Goal: Information Seeking & Learning: Learn about a topic

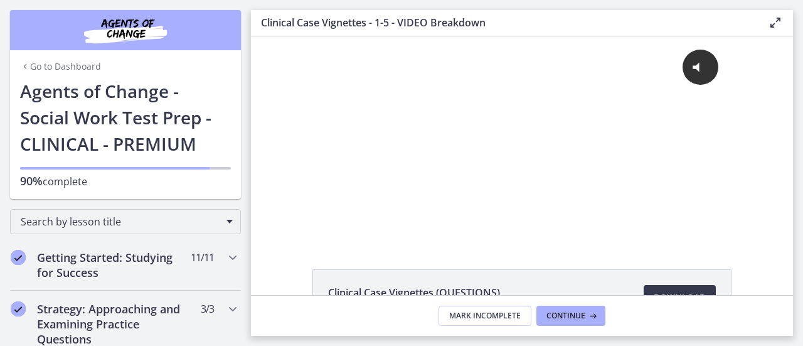
click at [24, 56] on div "Go to Dashboard" at bounding box center [125, 64] width 231 height 28
click at [26, 61] on link "Go to Dashboard" at bounding box center [60, 66] width 81 height 13
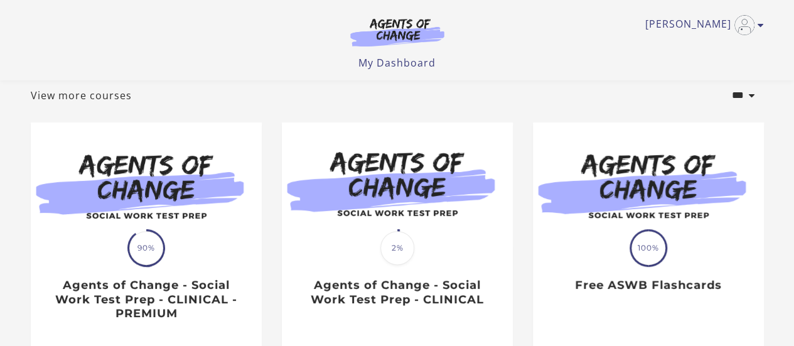
scroll to position [75, 0]
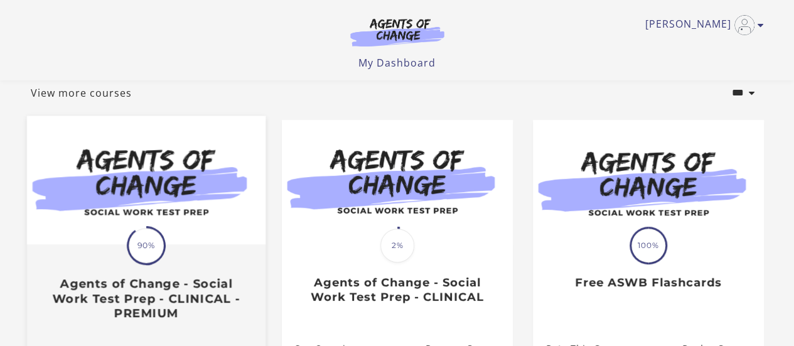
click at [193, 228] on img at bounding box center [145, 179] width 238 height 129
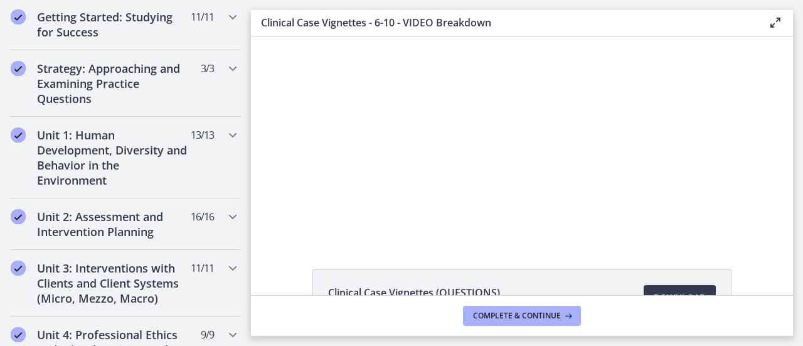
scroll to position [243, 0]
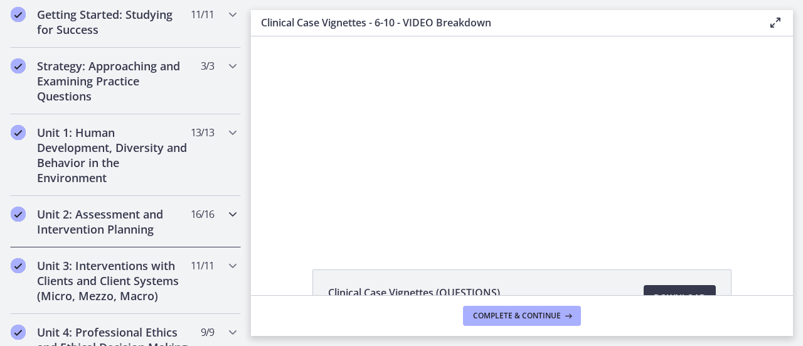
click at [164, 223] on h2 "Unit 2: Assessment and Intervention Planning" at bounding box center [113, 221] width 153 height 30
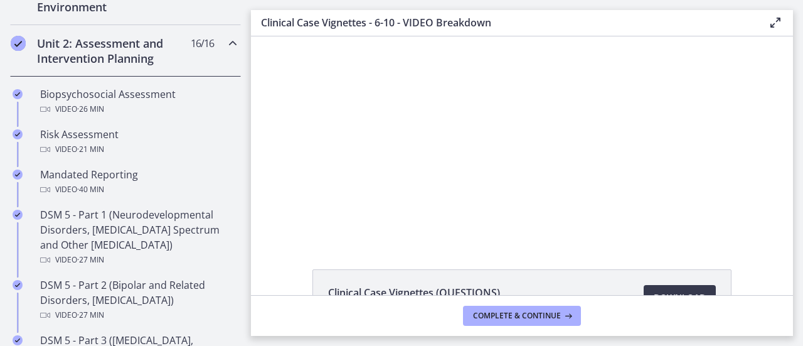
scroll to position [417, 0]
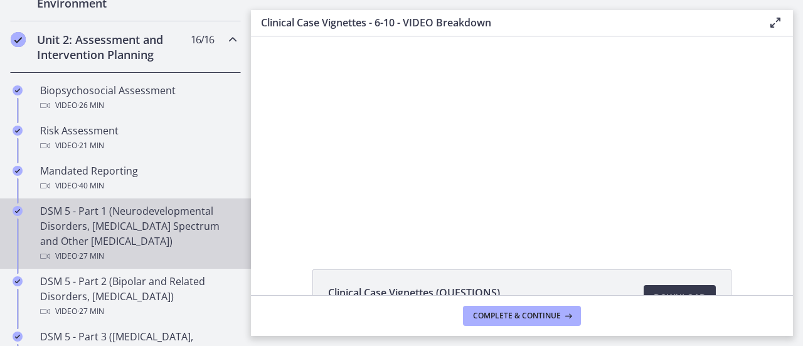
click at [164, 223] on div "DSM 5 - Part 1 (Neurodevelopmental Disorders, [MEDICAL_DATA] Spectrum and Other…" at bounding box center [138, 233] width 196 height 60
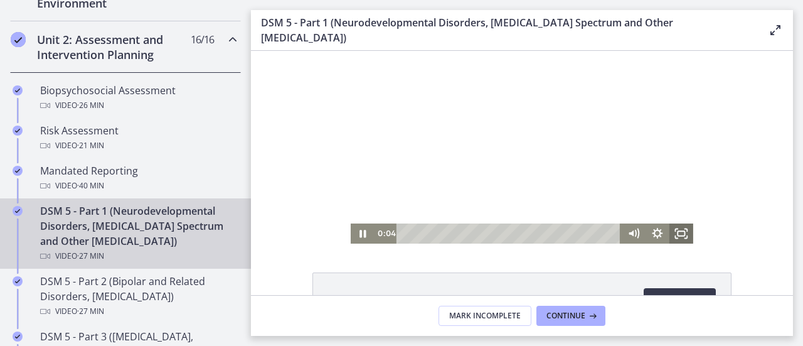
click at [678, 231] on rect "Fullscreen" at bounding box center [681, 233] width 7 height 5
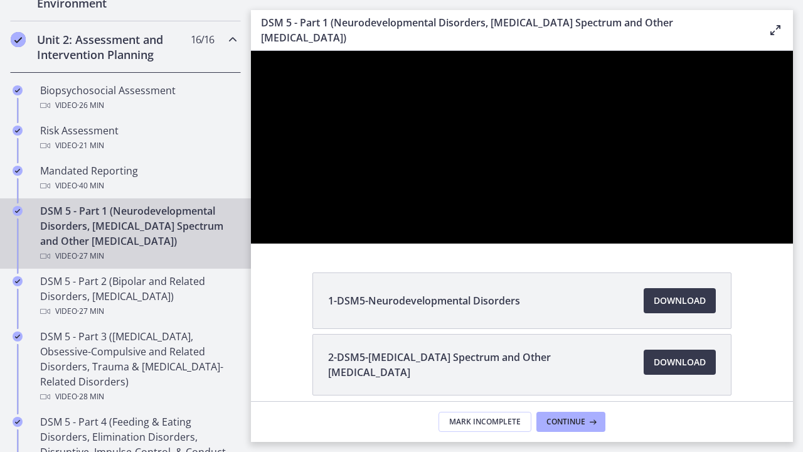
click at [793, 243] on div at bounding box center [522, 147] width 542 height 193
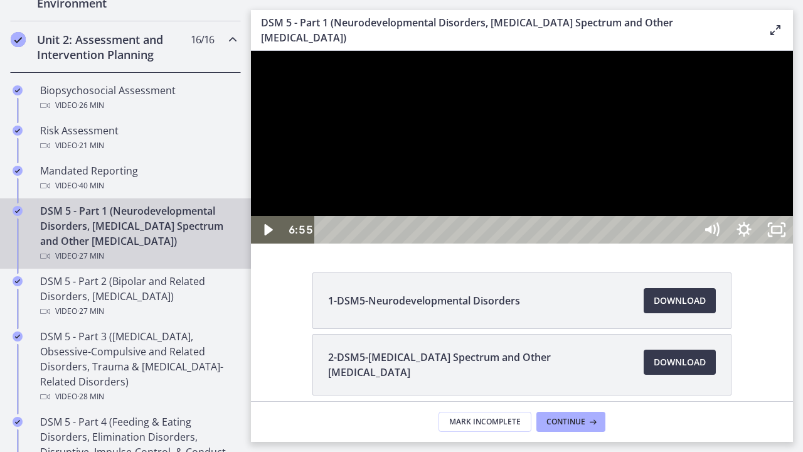
click at [780, 243] on div at bounding box center [522, 147] width 542 height 193
click at [751, 237] on icon "Show settings menu" at bounding box center [743, 229] width 14 height 14
click at [793, 243] on div at bounding box center [522, 147] width 542 height 193
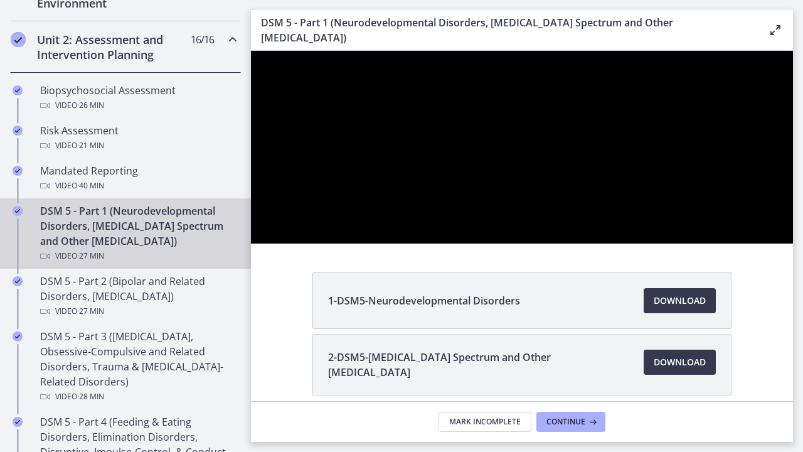
click at [251, 51] on button "Pause: cmseadc4lpnc72iv6tpg.mp4" at bounding box center [251, 51] width 1 height 1
click at [251, 51] on button "Play Video: cmseadc4lpnc72iv6tpg.mp4" at bounding box center [251, 51] width 1 height 1
click at [251, 51] on button "Pause: cmseadc4lpnc72iv6tpg.mp4" at bounding box center [251, 51] width 1 height 1
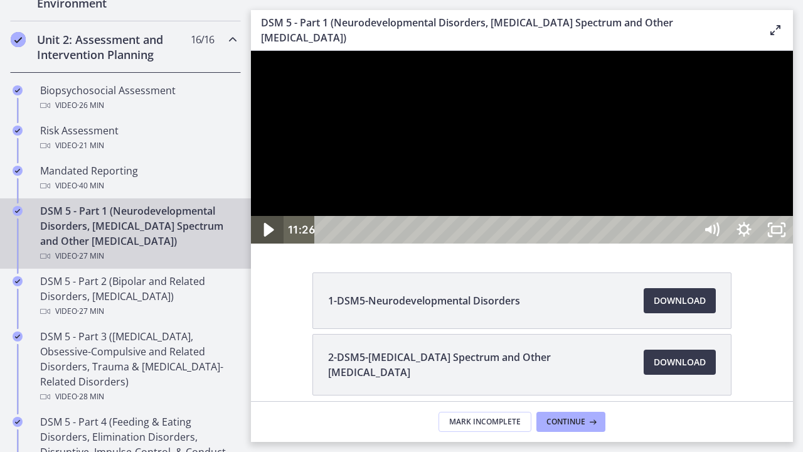
click at [251, 247] on div "Play Video" at bounding box center [267, 229] width 39 height 33
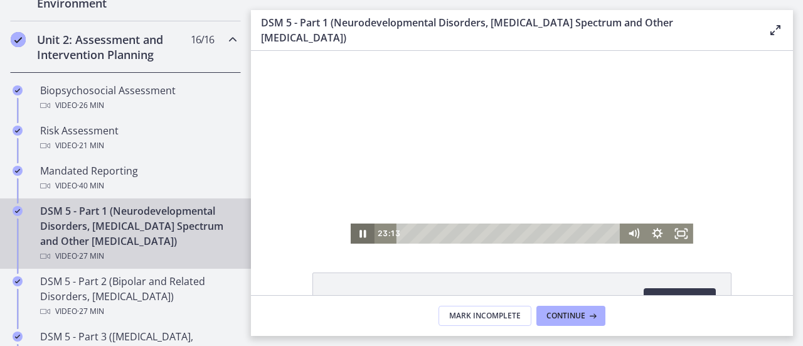
click at [352, 232] on icon "Pause" at bounding box center [363, 233] width 24 height 20
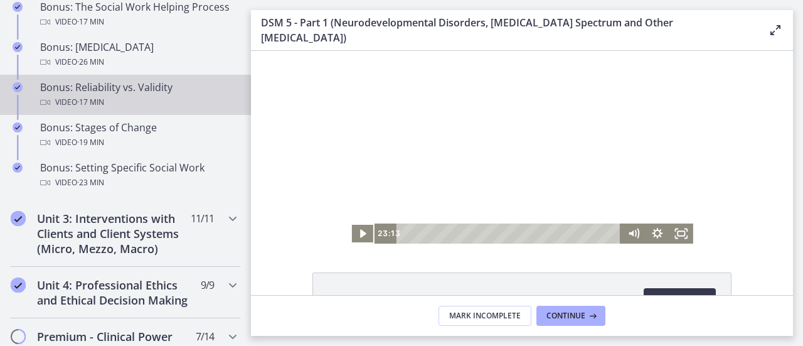
scroll to position [1093, 0]
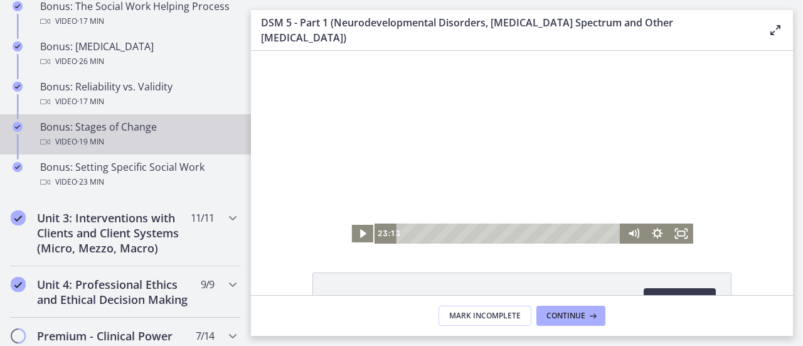
click at [134, 149] on div "Video · 19 min" at bounding box center [138, 141] width 196 height 15
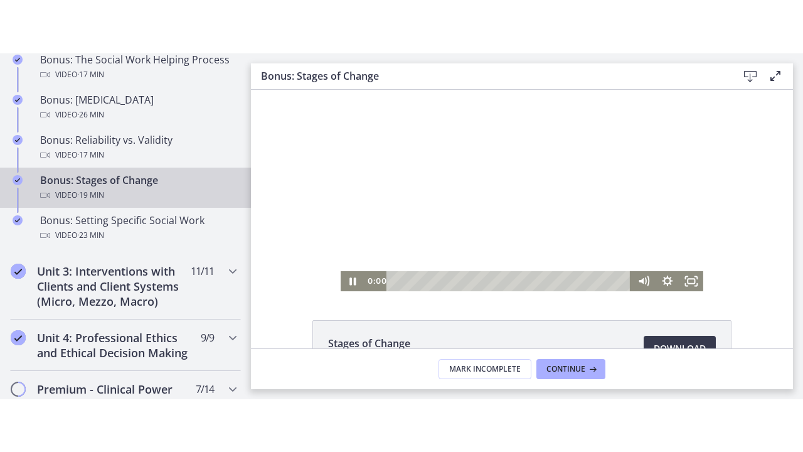
scroll to position [3, 0]
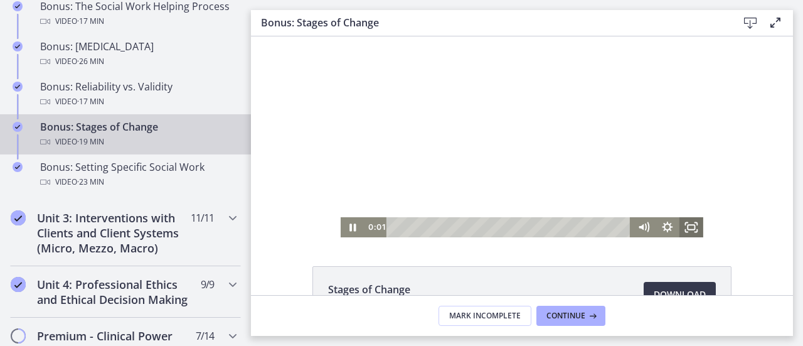
click at [694, 231] on icon "Fullscreen" at bounding box center [691, 227] width 24 height 20
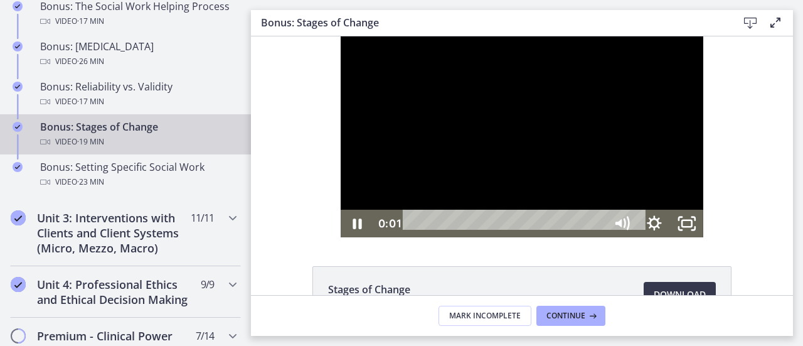
scroll to position [0, 0]
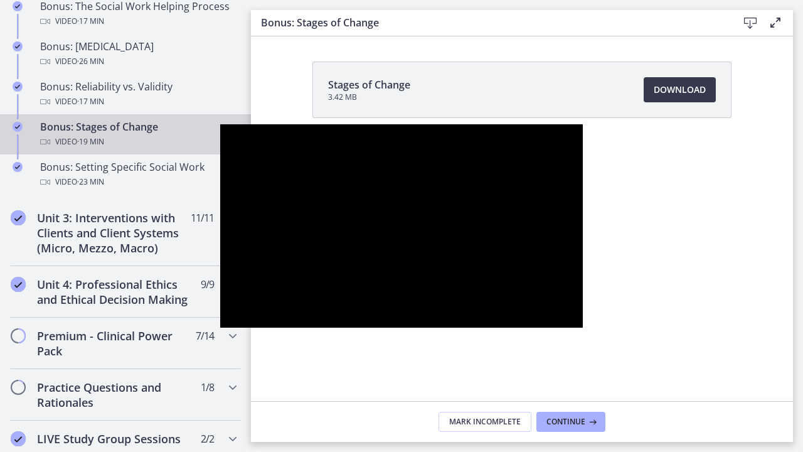
click at [343, 328] on div at bounding box center [401, 226] width 363 height 204
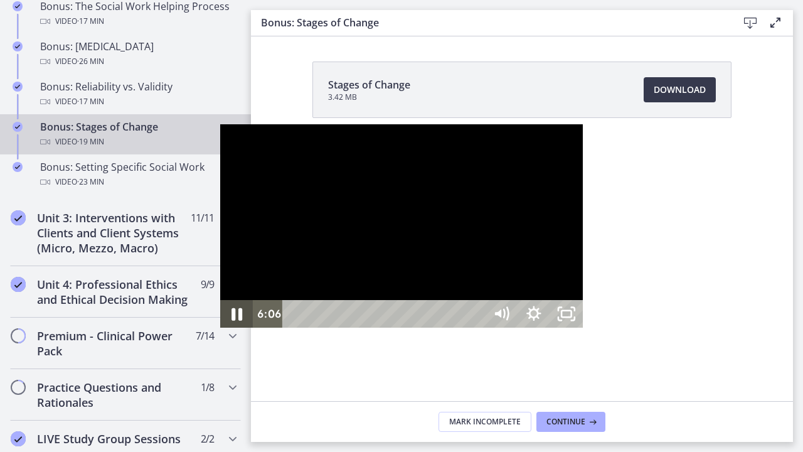
click at [217, 331] on icon "Pause" at bounding box center [236, 313] width 39 height 33
click at [218, 331] on icon "Play Video" at bounding box center [237, 313] width 39 height 33
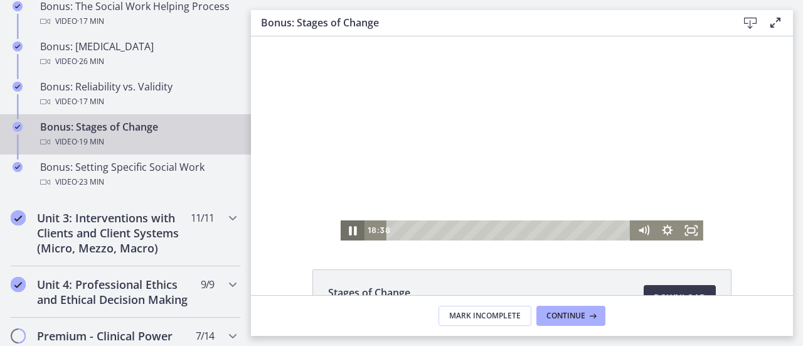
click at [343, 234] on icon "Pause" at bounding box center [352, 230] width 29 height 24
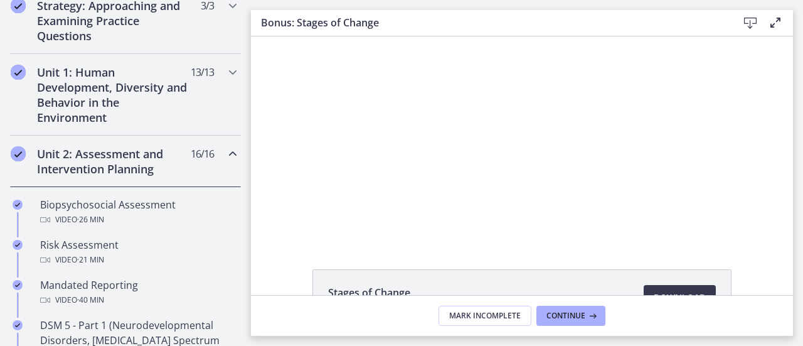
scroll to position [284, 0]
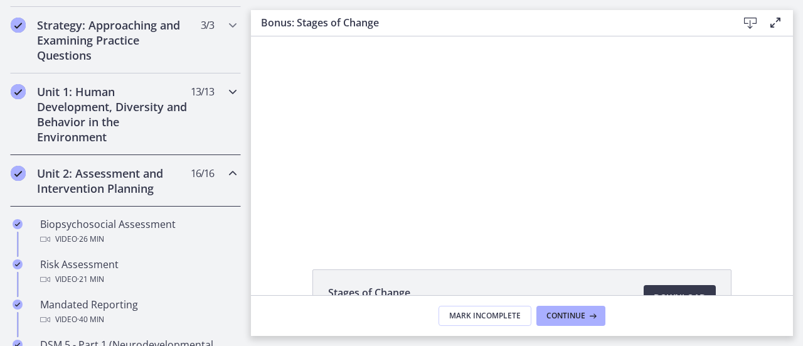
click at [119, 127] on h2 "Unit 1: Human Development, Diversity and Behavior in the Environment" at bounding box center [113, 114] width 153 height 60
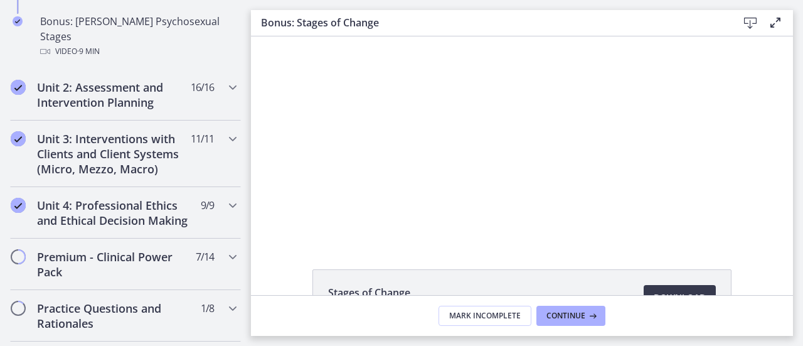
scroll to position [1011, 0]
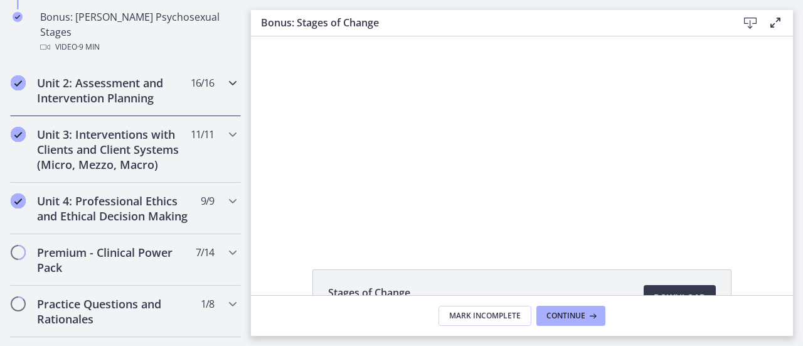
click at [122, 75] on h2 "Unit 2: Assessment and Intervention Planning" at bounding box center [113, 90] width 153 height 30
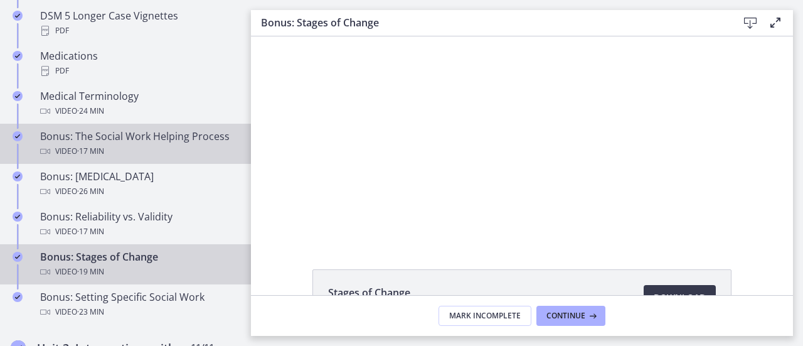
scroll to position [964, 0]
click at [129, 151] on div "Bonus: The Social Work Helping Process Video · 17 min" at bounding box center [138, 143] width 196 height 30
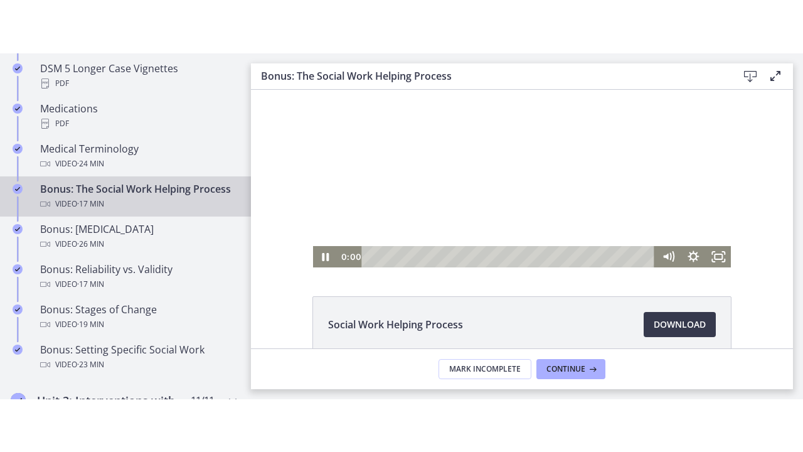
scroll to position [27, 0]
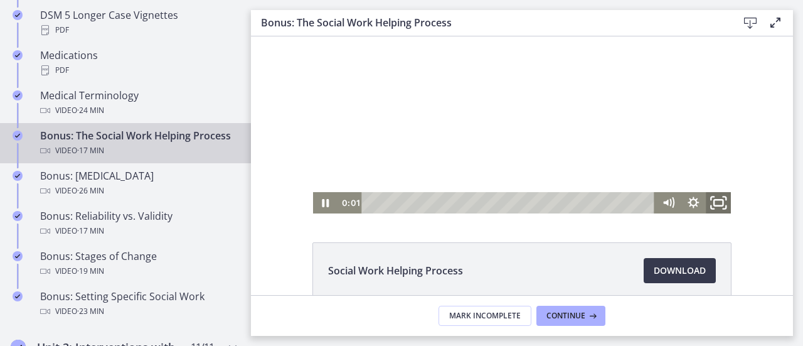
click at [711, 208] on icon "Fullscreen" at bounding box center [712, 207] width 3 height 3
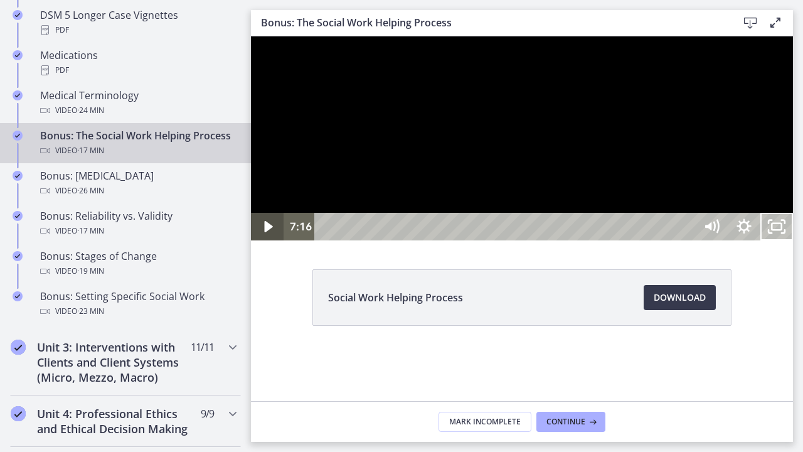
click at [265, 232] on icon "Play Video" at bounding box center [268, 226] width 8 height 11
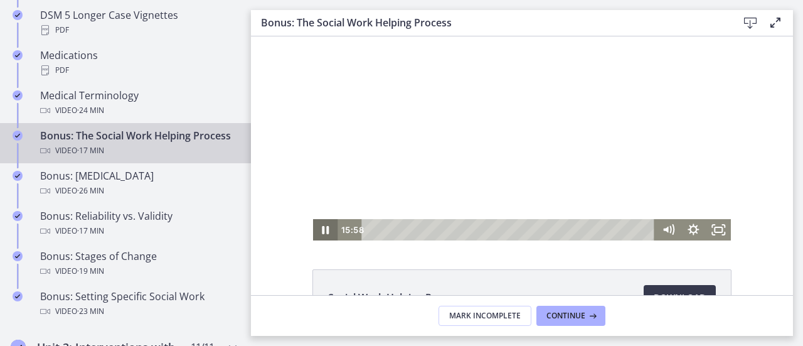
click at [325, 231] on icon "Pause" at bounding box center [325, 229] width 25 height 21
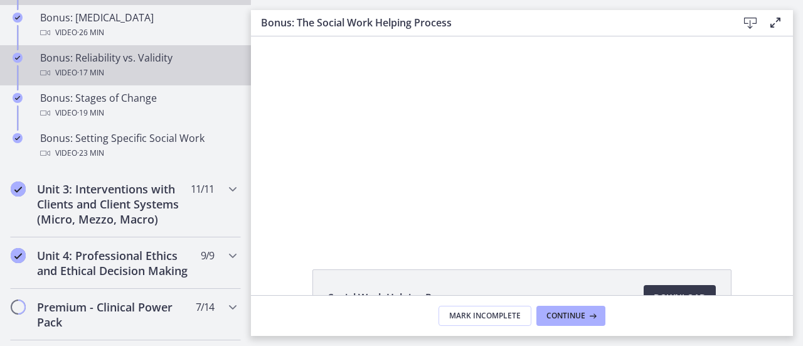
scroll to position [1123, 0]
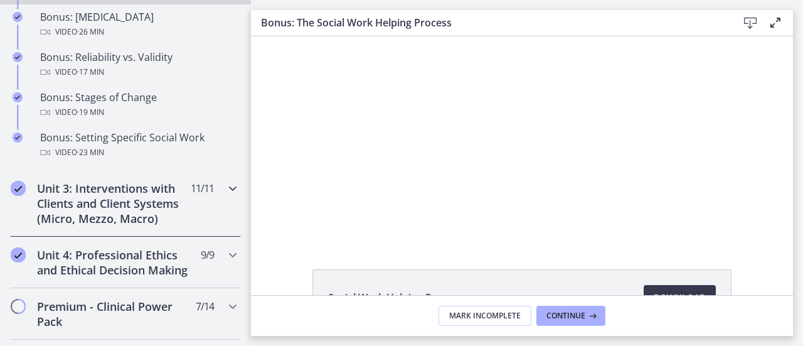
click at [142, 221] on h2 "Unit 3: Interventions with Clients and Client Systems (Micro, Mezzo, Macro)" at bounding box center [113, 203] width 153 height 45
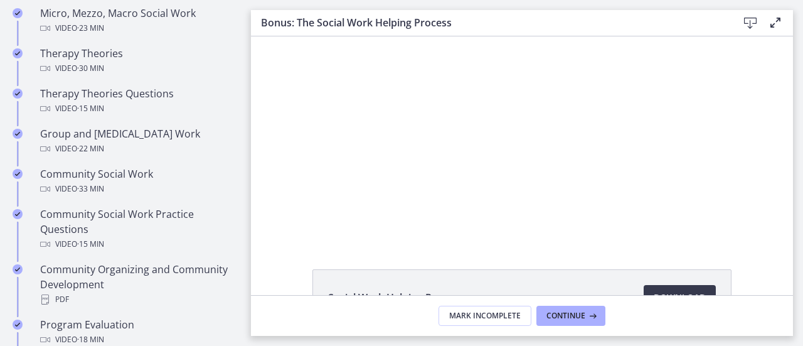
scroll to position [553, 0]
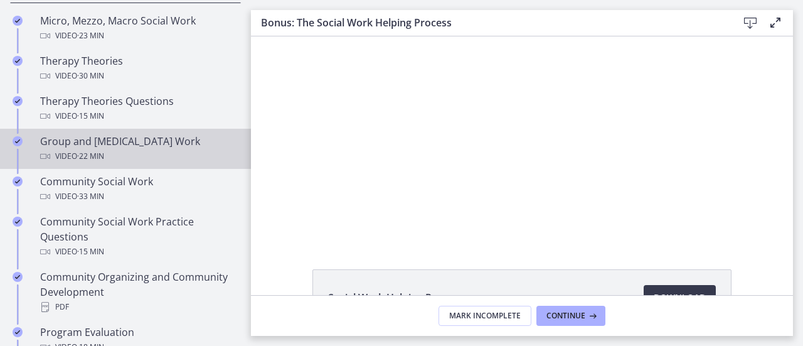
click at [118, 152] on div "Video · 22 min" at bounding box center [138, 156] width 196 height 15
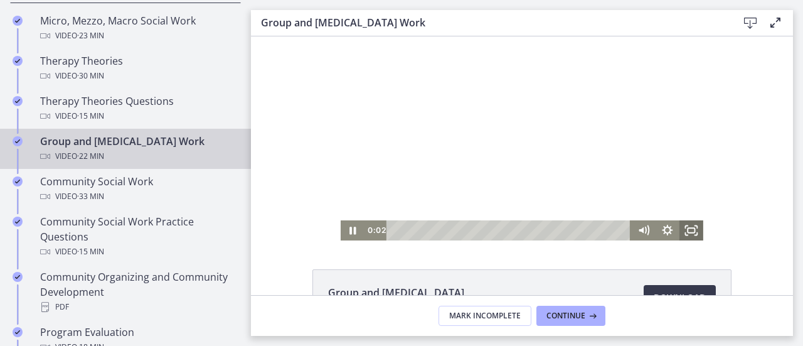
click at [698, 235] on icon "Fullscreen" at bounding box center [691, 230] width 24 height 20
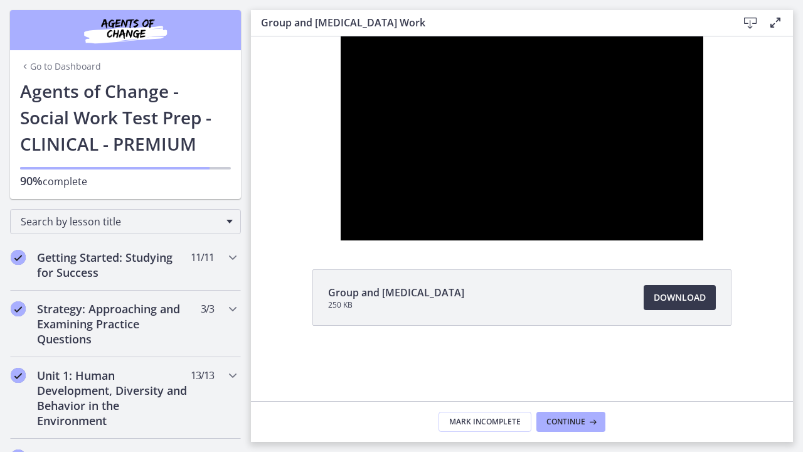
scroll to position [553, 0]
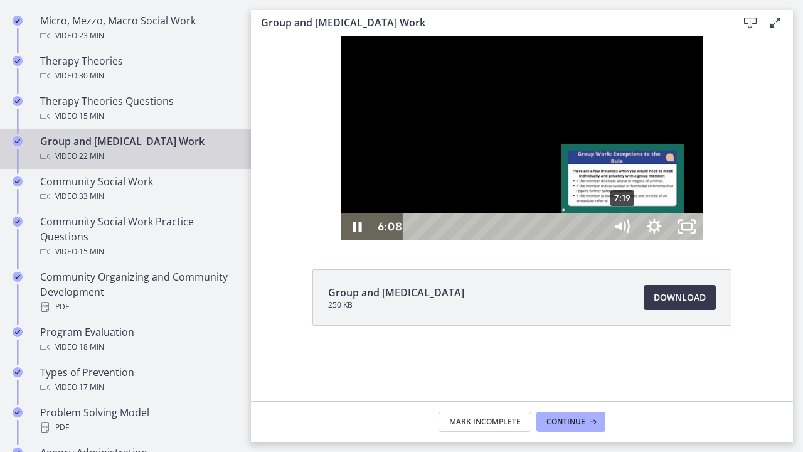
click at [535, 240] on div "7:19" at bounding box center [506, 227] width 183 height 28
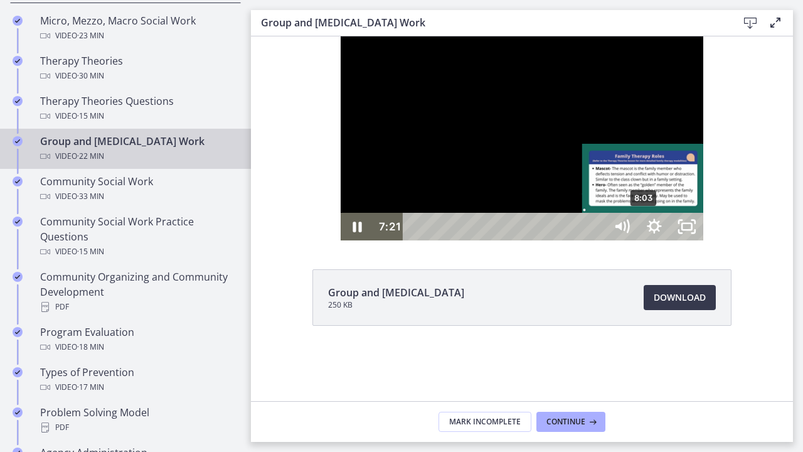
click at [556, 240] on div "8:03" at bounding box center [506, 227] width 183 height 28
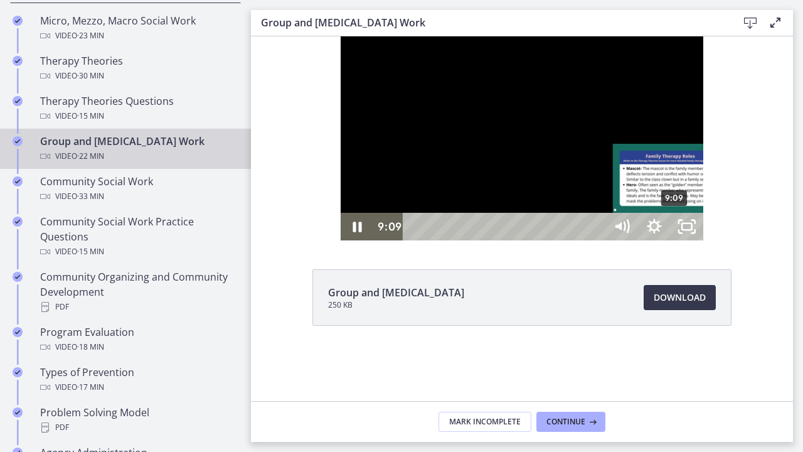
click at [587, 240] on div "9:09" at bounding box center [506, 227] width 183 height 28
click at [597, 240] on div "9:40" at bounding box center [506, 227] width 183 height 28
click at [597, 240] on div "10:13" at bounding box center [506, 227] width 183 height 28
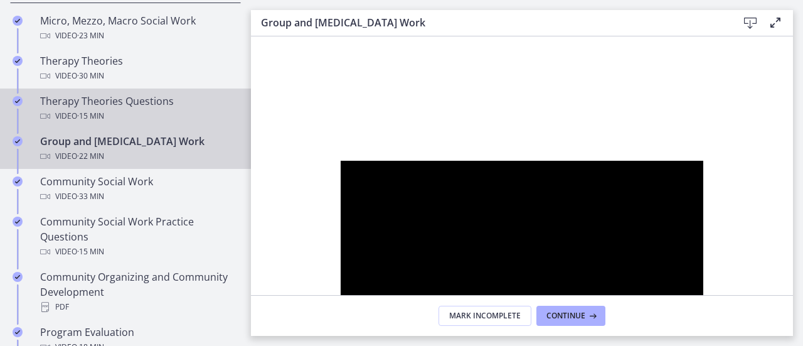
click at [105, 104] on div "Therapy Theories Questions Video · 15 min" at bounding box center [138, 108] width 196 height 30
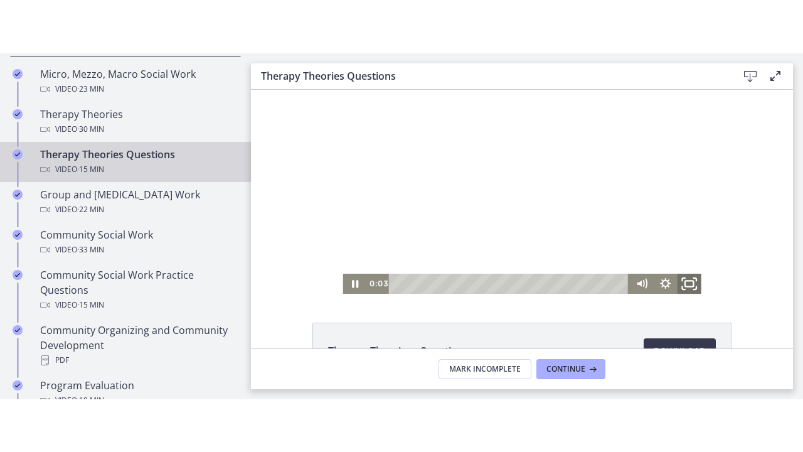
click at [682, 283] on icon "Fullscreen" at bounding box center [689, 283] width 29 height 24
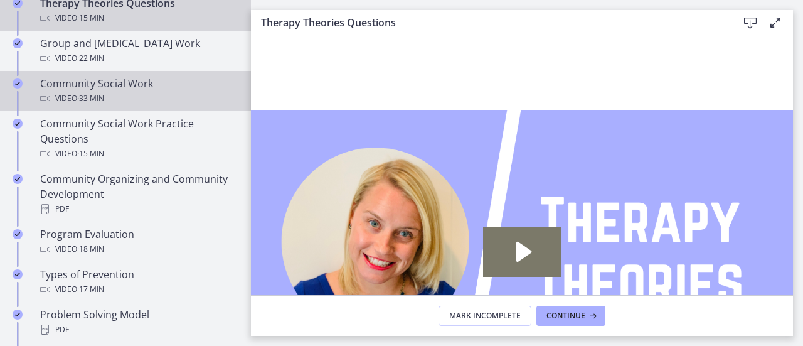
scroll to position [651, 0]
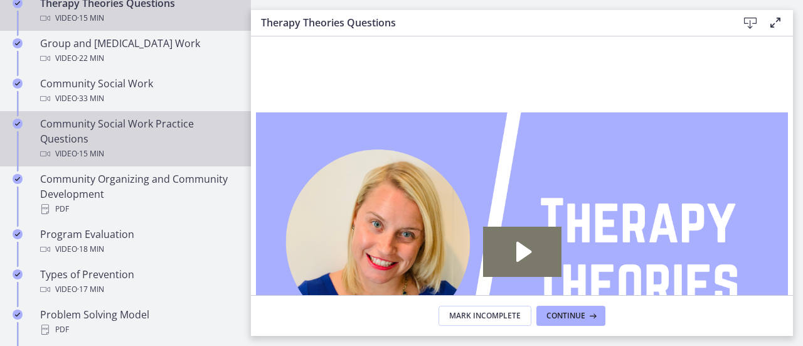
click at [107, 141] on div "Community Social Work Practice Questions Video · 15 min" at bounding box center [138, 138] width 196 height 45
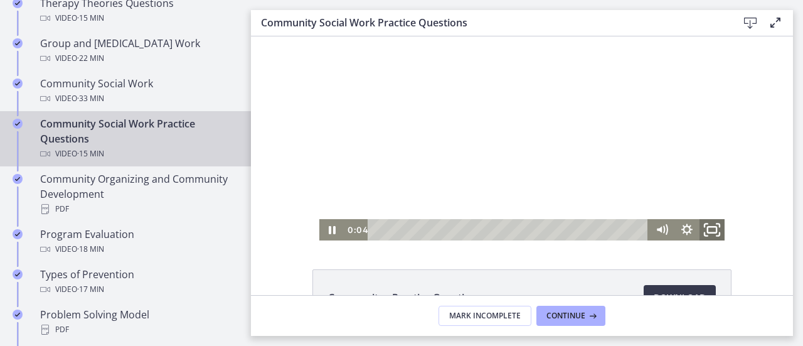
click at [717, 228] on icon "Fullscreen" at bounding box center [712, 230] width 30 height 26
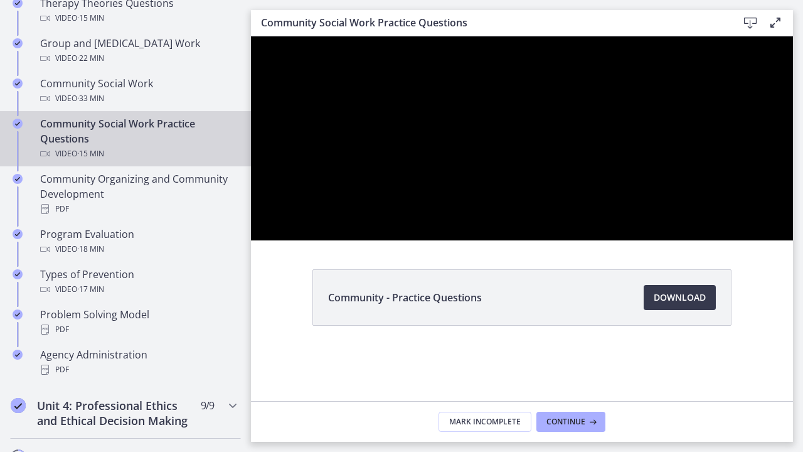
click at [325, 240] on div at bounding box center [522, 138] width 542 height 204
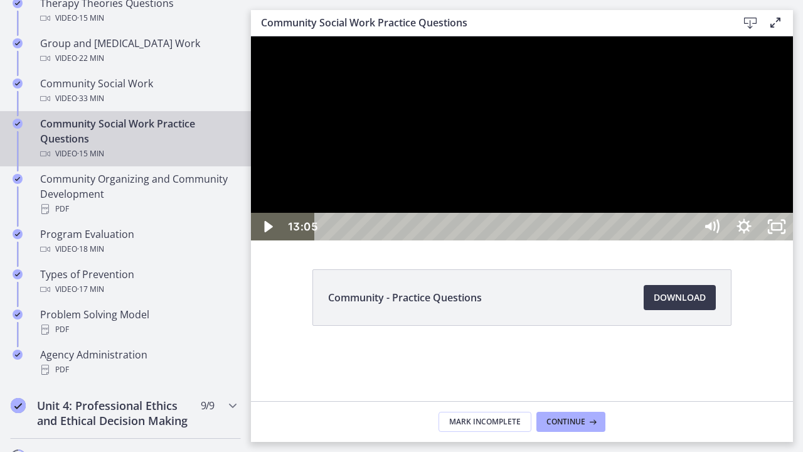
click at [319, 240] on div at bounding box center [522, 138] width 542 height 204
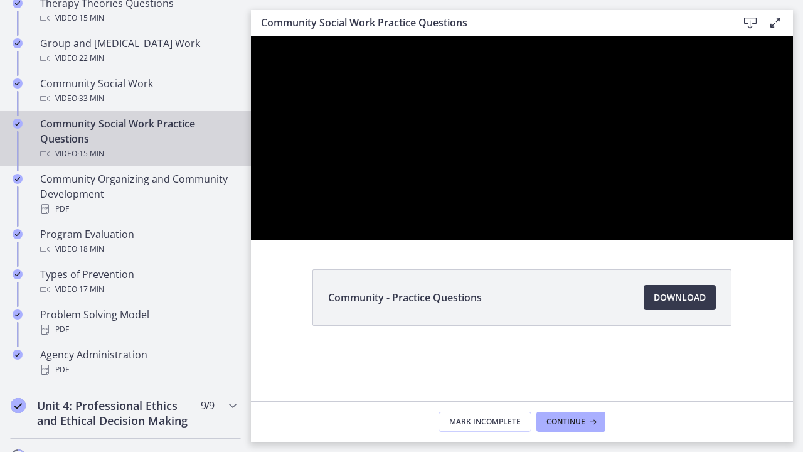
click at [324, 240] on div at bounding box center [522, 138] width 542 height 204
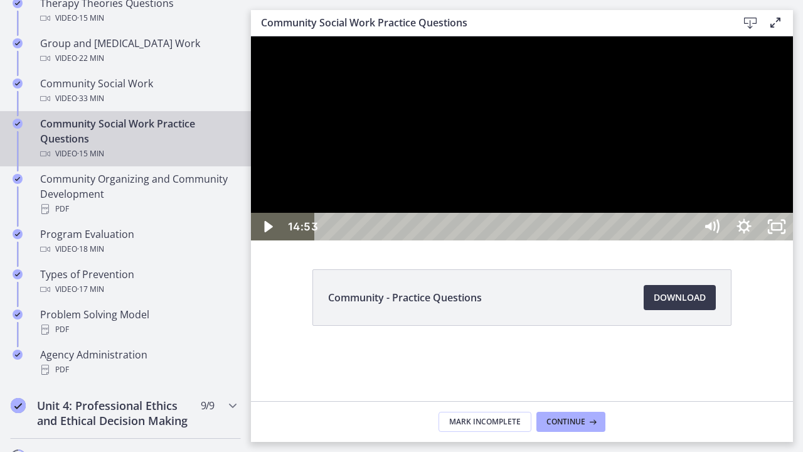
click at [326, 240] on div at bounding box center [522, 138] width 542 height 204
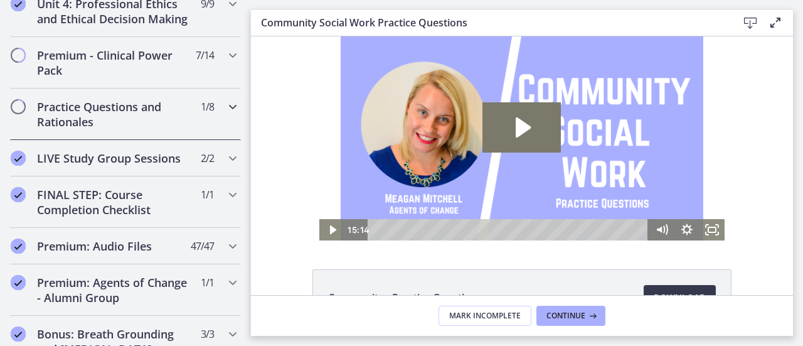
click at [111, 117] on h2 "Practice Questions and Rationales" at bounding box center [113, 114] width 153 height 30
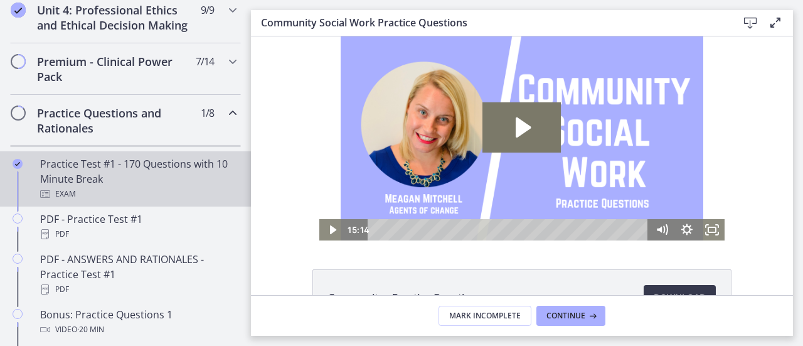
scroll to position [597, 0]
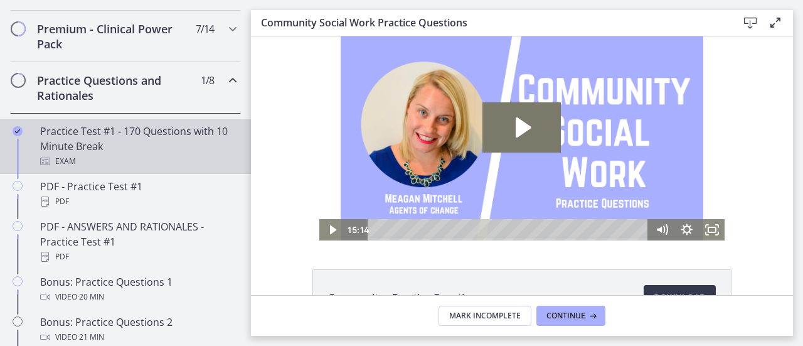
click at [156, 157] on div "Practice Test #1 - 170 Questions with 10 Minute Break Exam" at bounding box center [138, 146] width 196 height 45
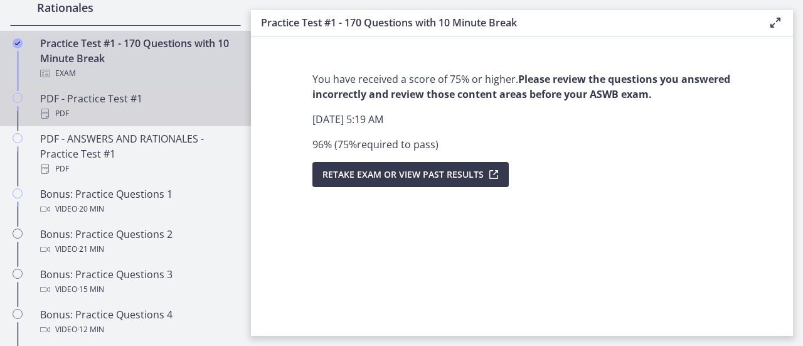
scroll to position [691, 0]
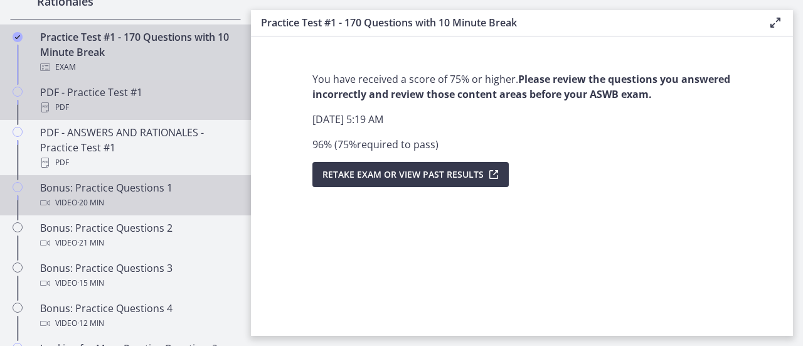
click at [165, 215] on link "Bonus: Practice Questions 1 Video · 20 min" at bounding box center [125, 195] width 251 height 40
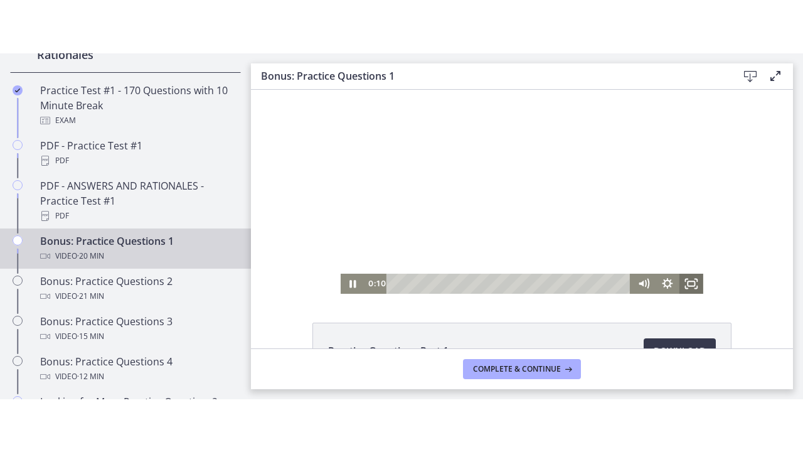
click at [684, 282] on icon "Fullscreen" at bounding box center [691, 283] width 24 height 20
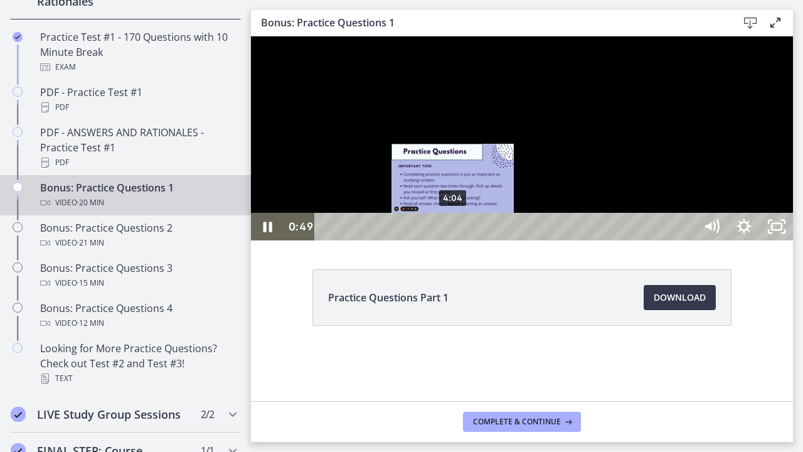
click at [454, 240] on div "4:04" at bounding box center [506, 227] width 361 height 28
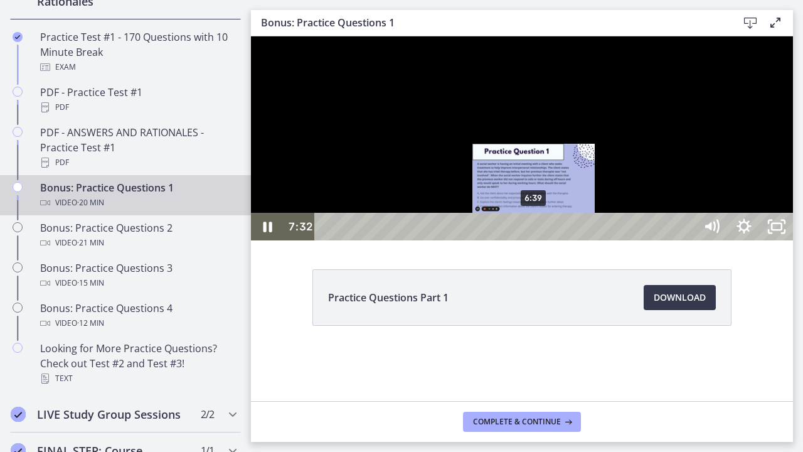
click at [534, 240] on div "6:39" at bounding box center [506, 227] width 361 height 28
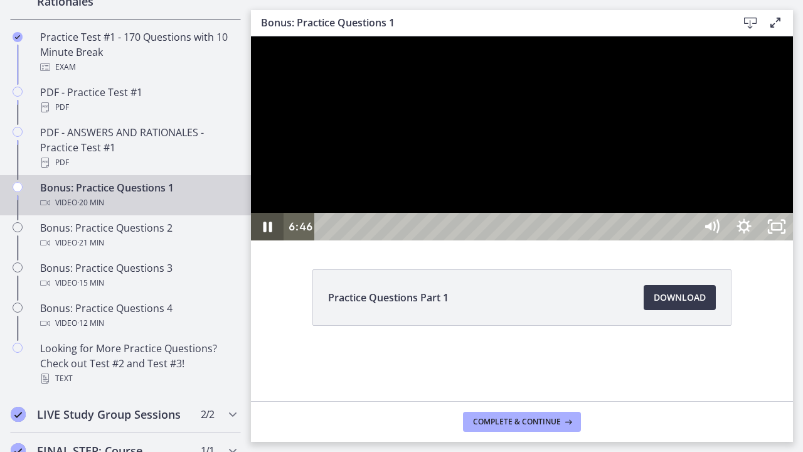
click at [274, 240] on icon "Pause" at bounding box center [267, 227] width 33 height 28
click at [274, 240] on icon "Play Video" at bounding box center [268, 227] width 33 height 28
click at [760, 240] on icon "Show settings menu" at bounding box center [744, 227] width 33 height 28
click at [744, 185] on span "Speed" at bounding box center [723, 171] width 41 height 28
click at [793, 158] on label "1.75x" at bounding box center [744, 143] width 98 height 29
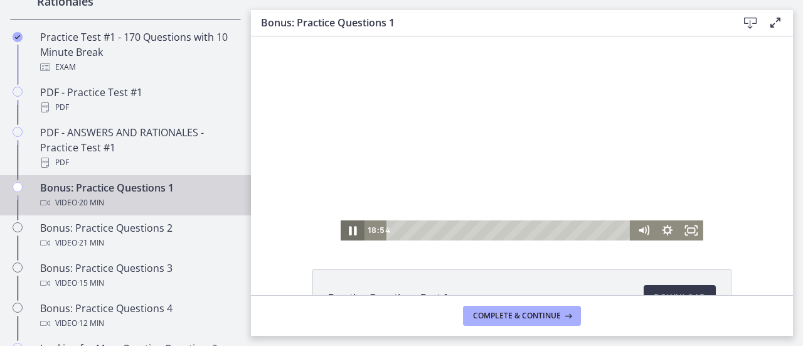
click at [349, 233] on icon "Pause" at bounding box center [353, 230] width 8 height 9
